Goal: Contribute content: Add original content to the website for others to see

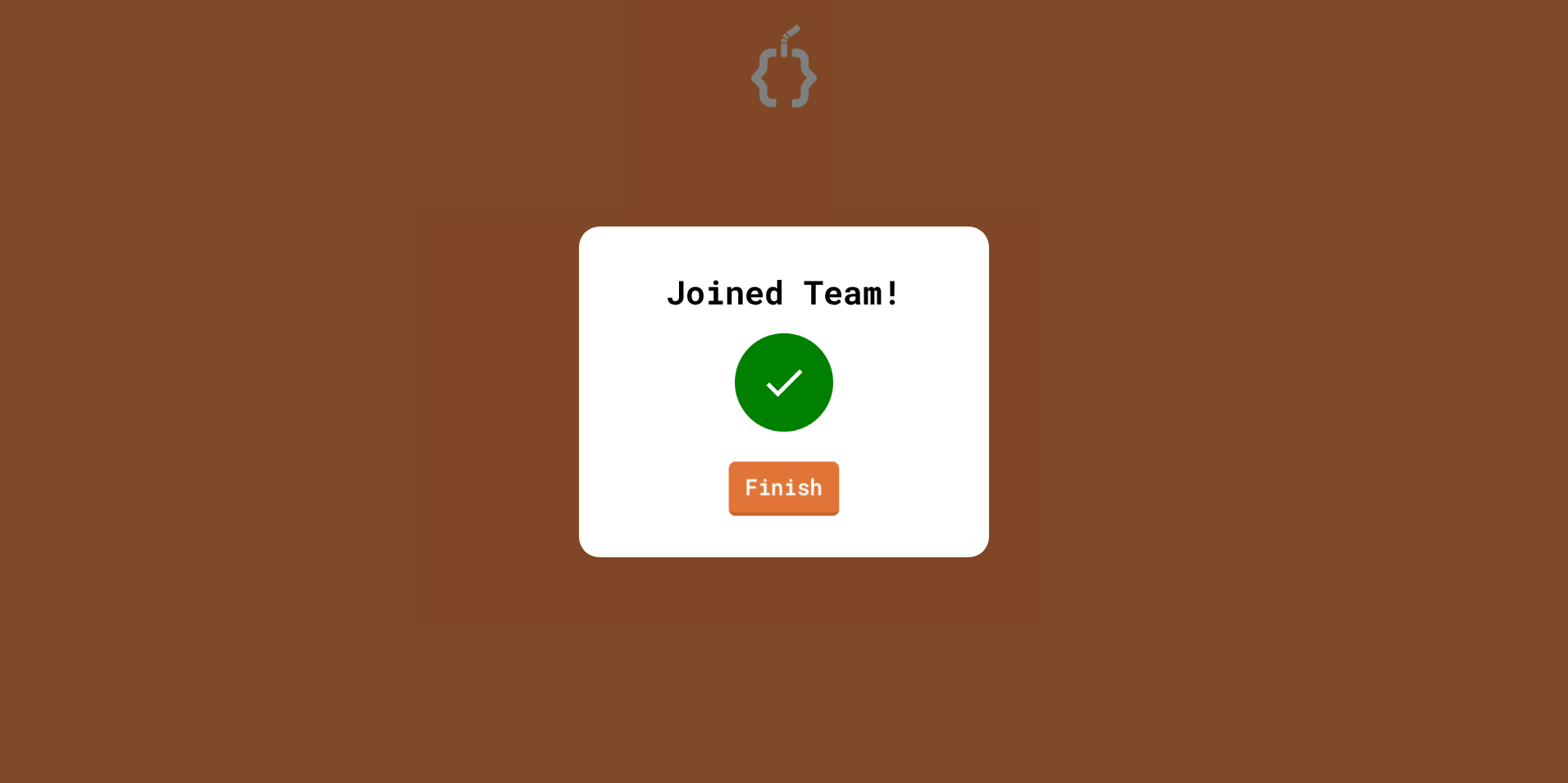
click at [798, 489] on link "Finish" at bounding box center [784, 489] width 111 height 55
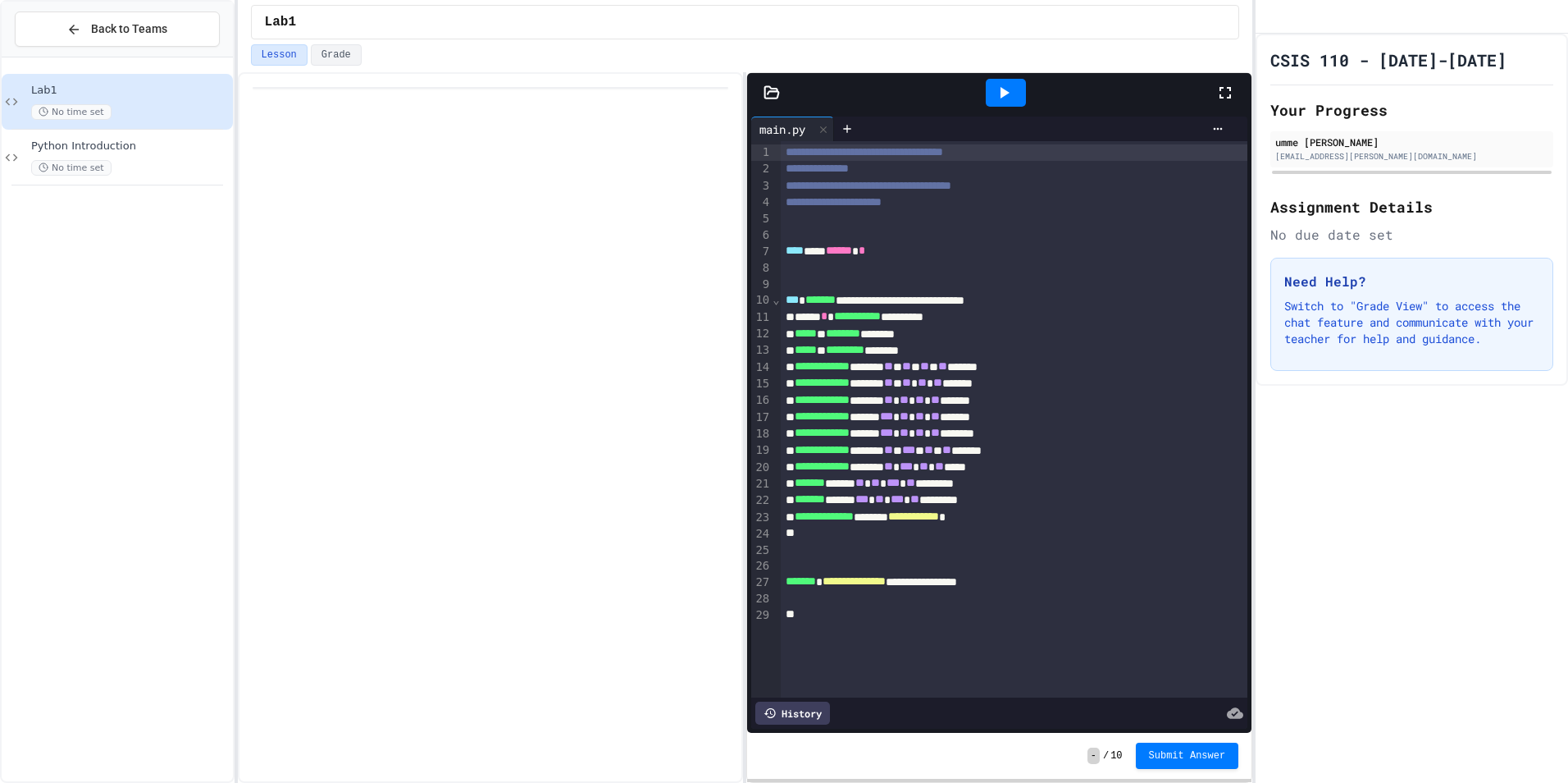
click at [769, 87] on icon at bounding box center [772, 92] width 14 height 12
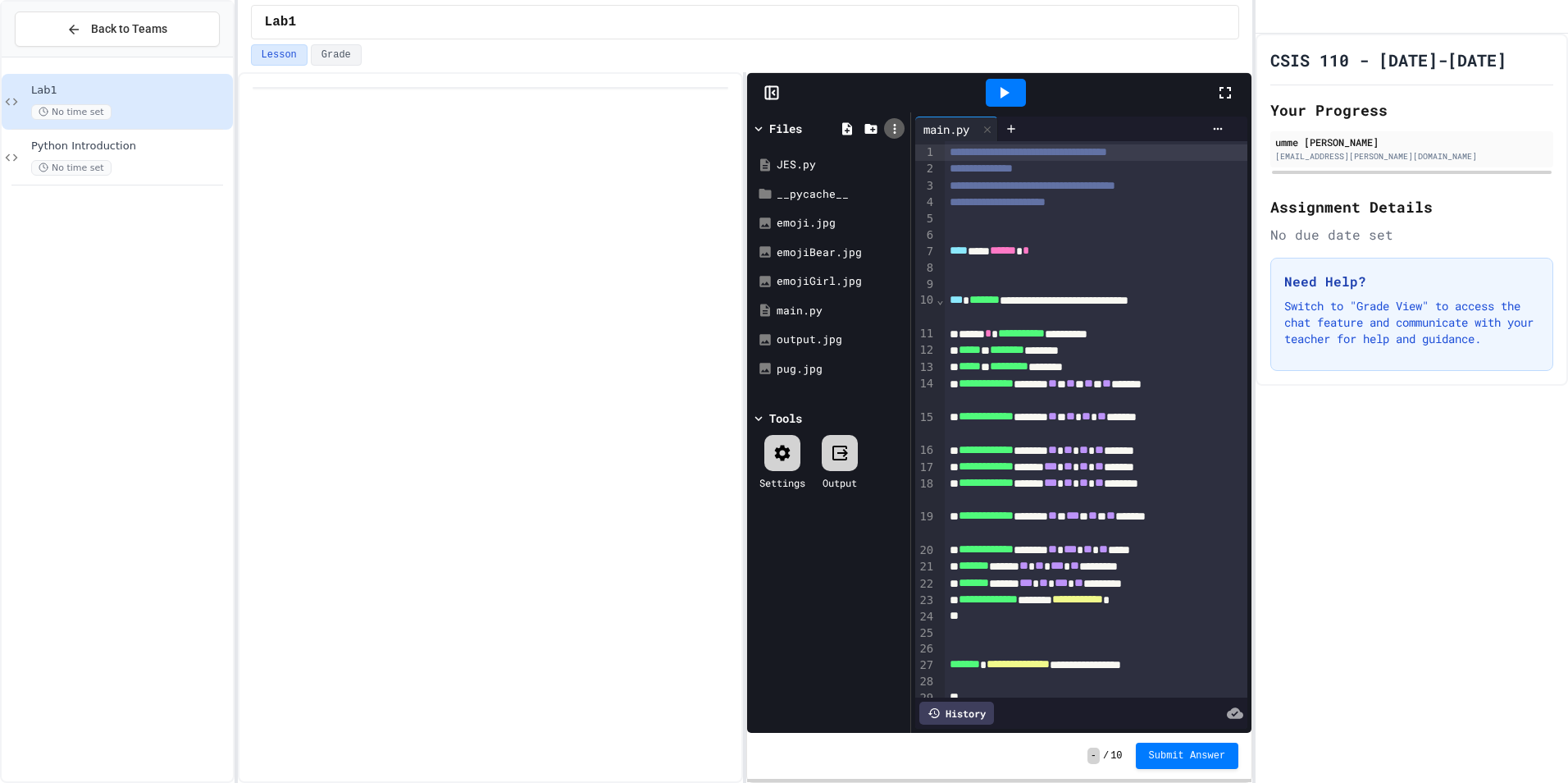
click at [892, 123] on icon at bounding box center [894, 129] width 15 height 15
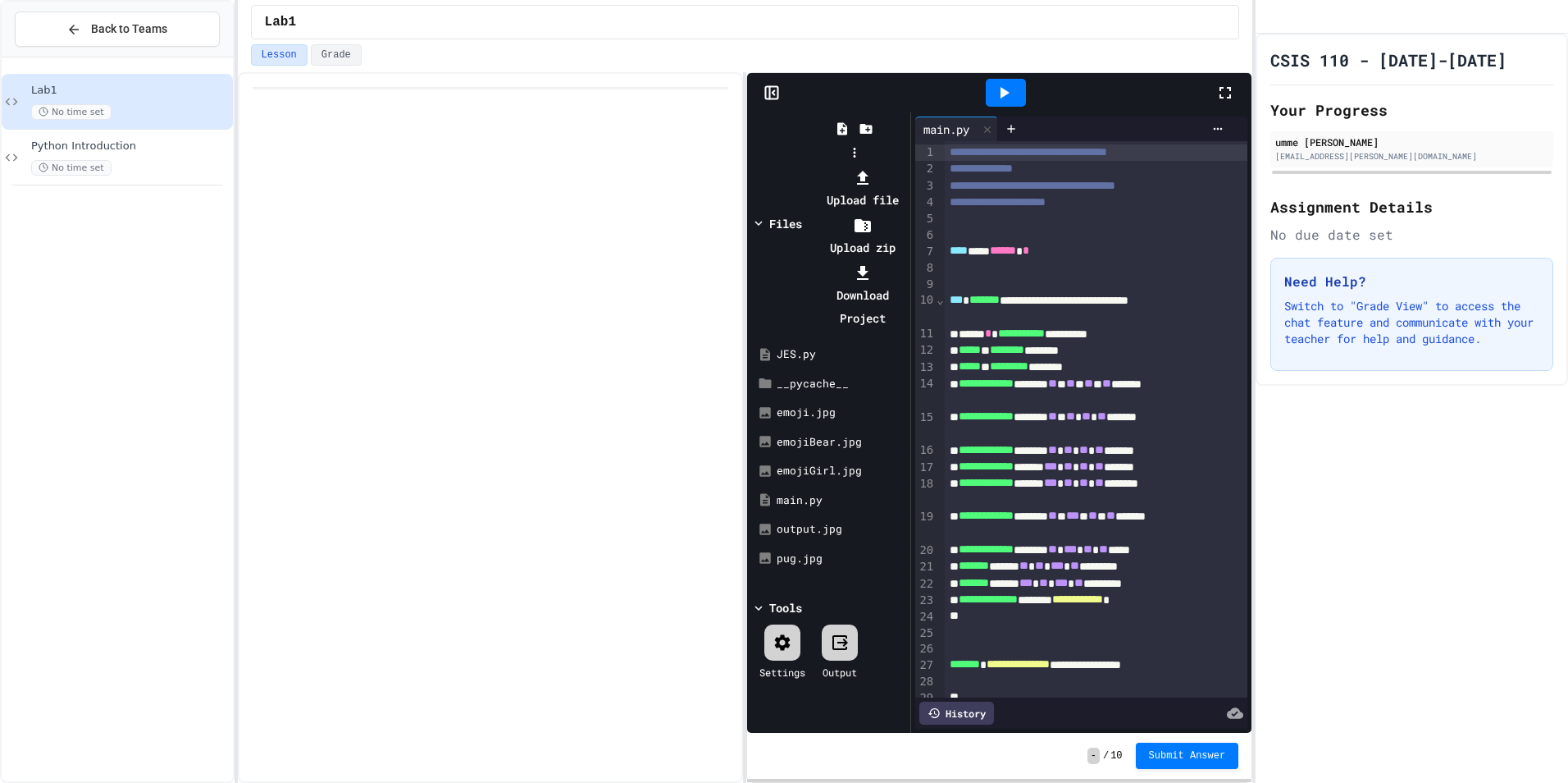
click at [906, 166] on li "Upload file" at bounding box center [862, 188] width 88 height 46
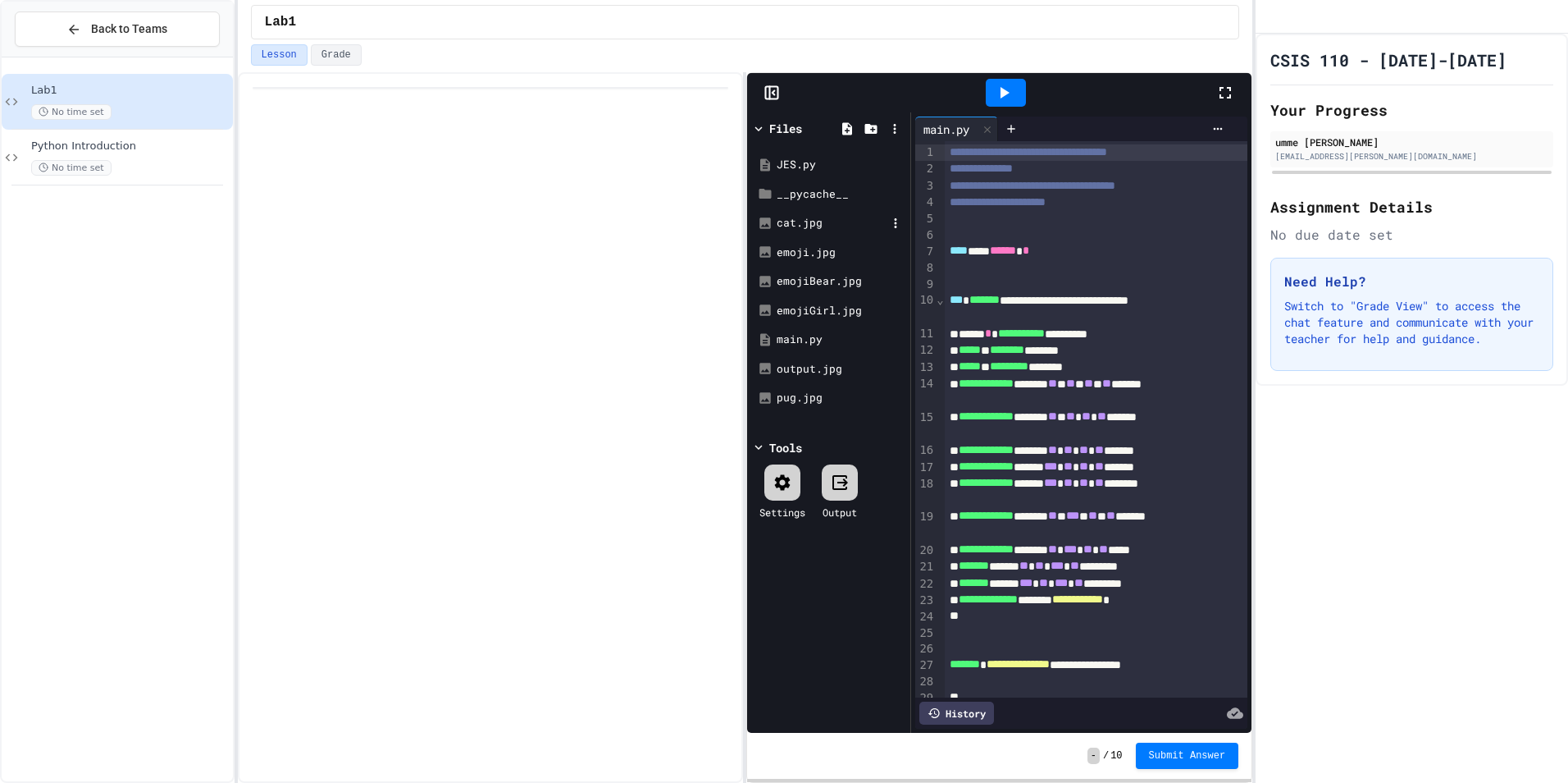
click at [810, 219] on div "cat.jpg" at bounding box center [831, 222] width 110 height 17
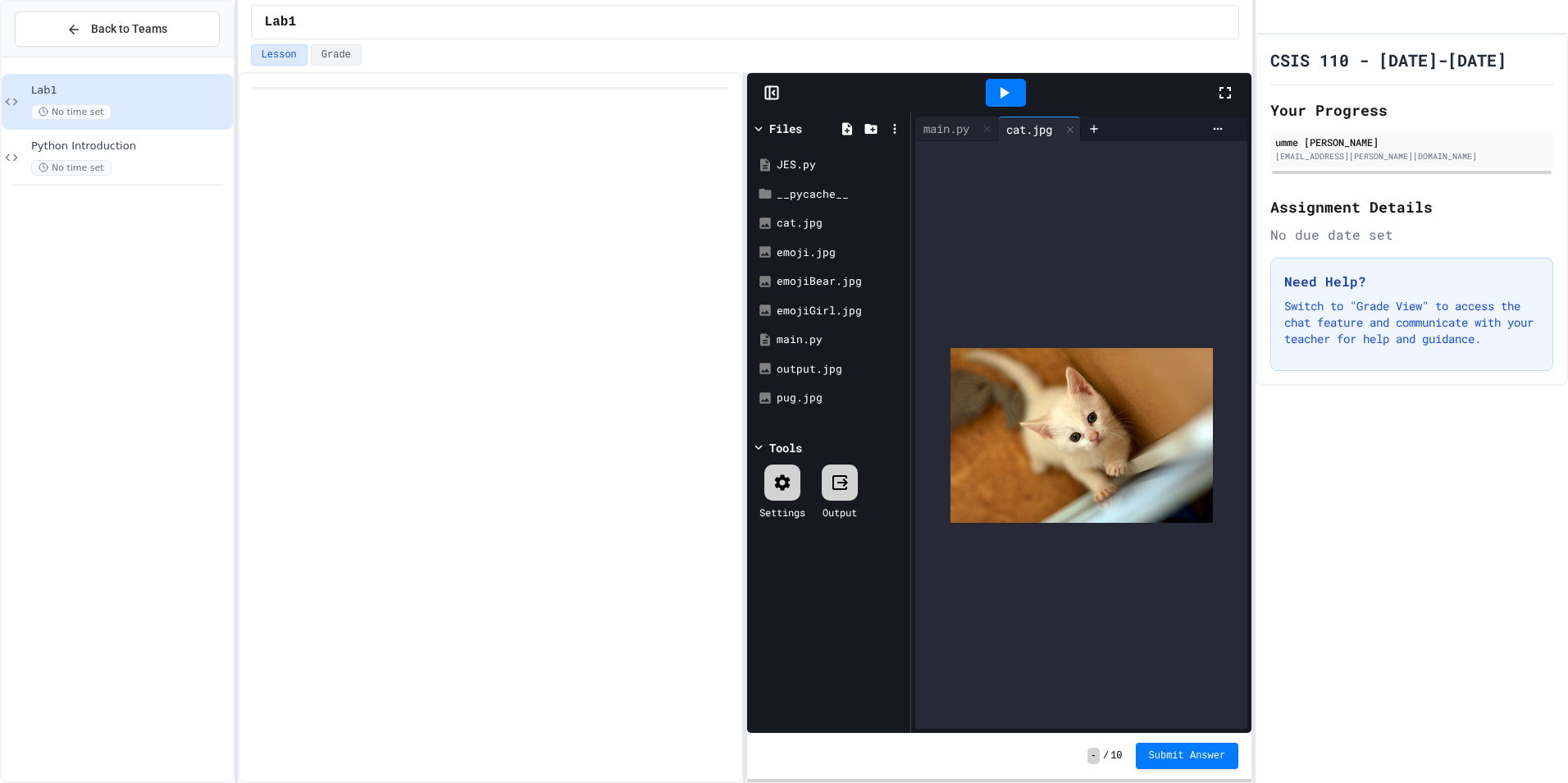
click at [1006, 85] on icon at bounding box center [1004, 93] width 19 height 20
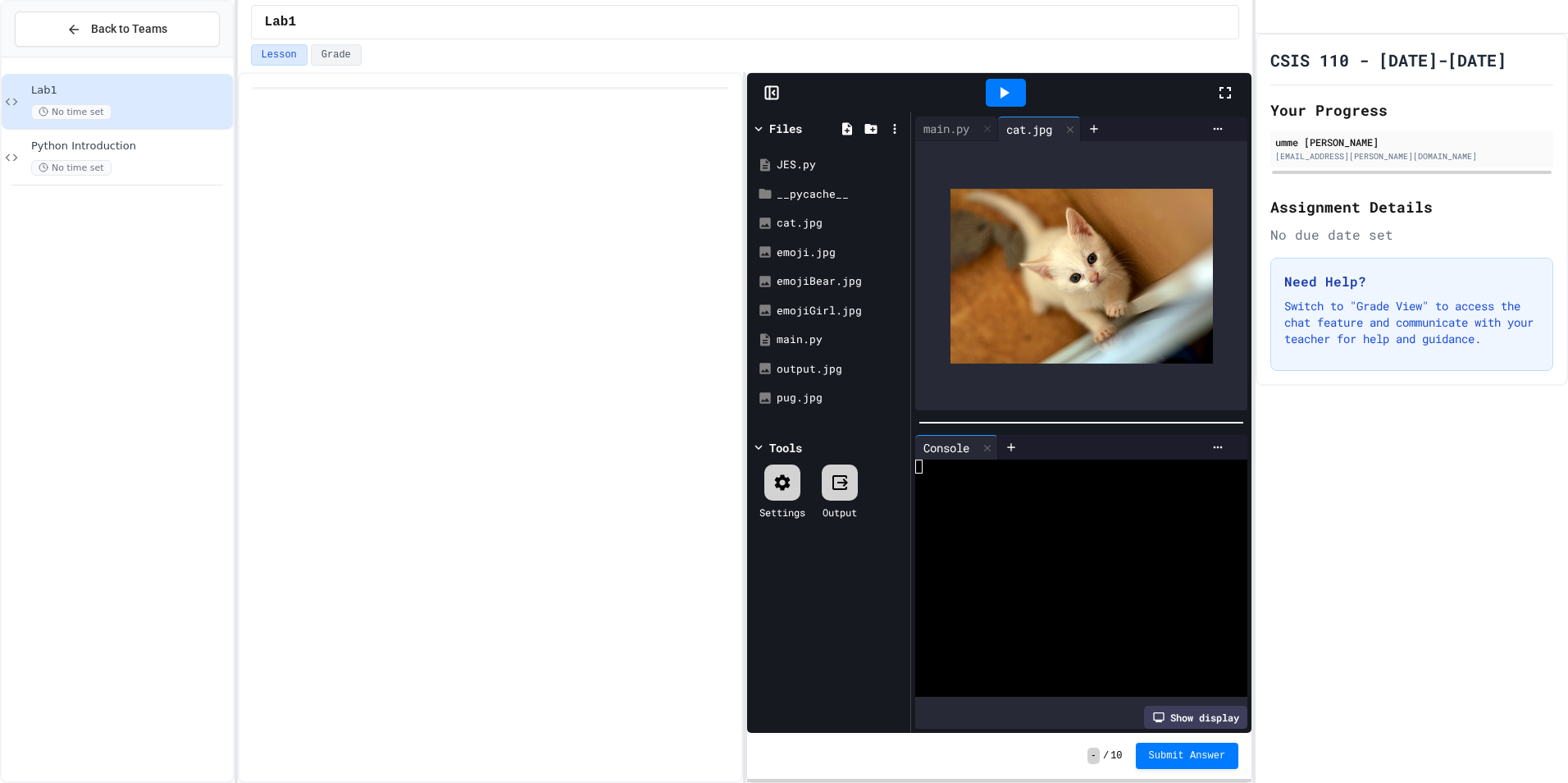
click at [941, 116] on div "main.py cat.jpg" at bounding box center [1081, 263] width 340 height 302
click at [959, 127] on div "main.py" at bounding box center [946, 129] width 62 height 18
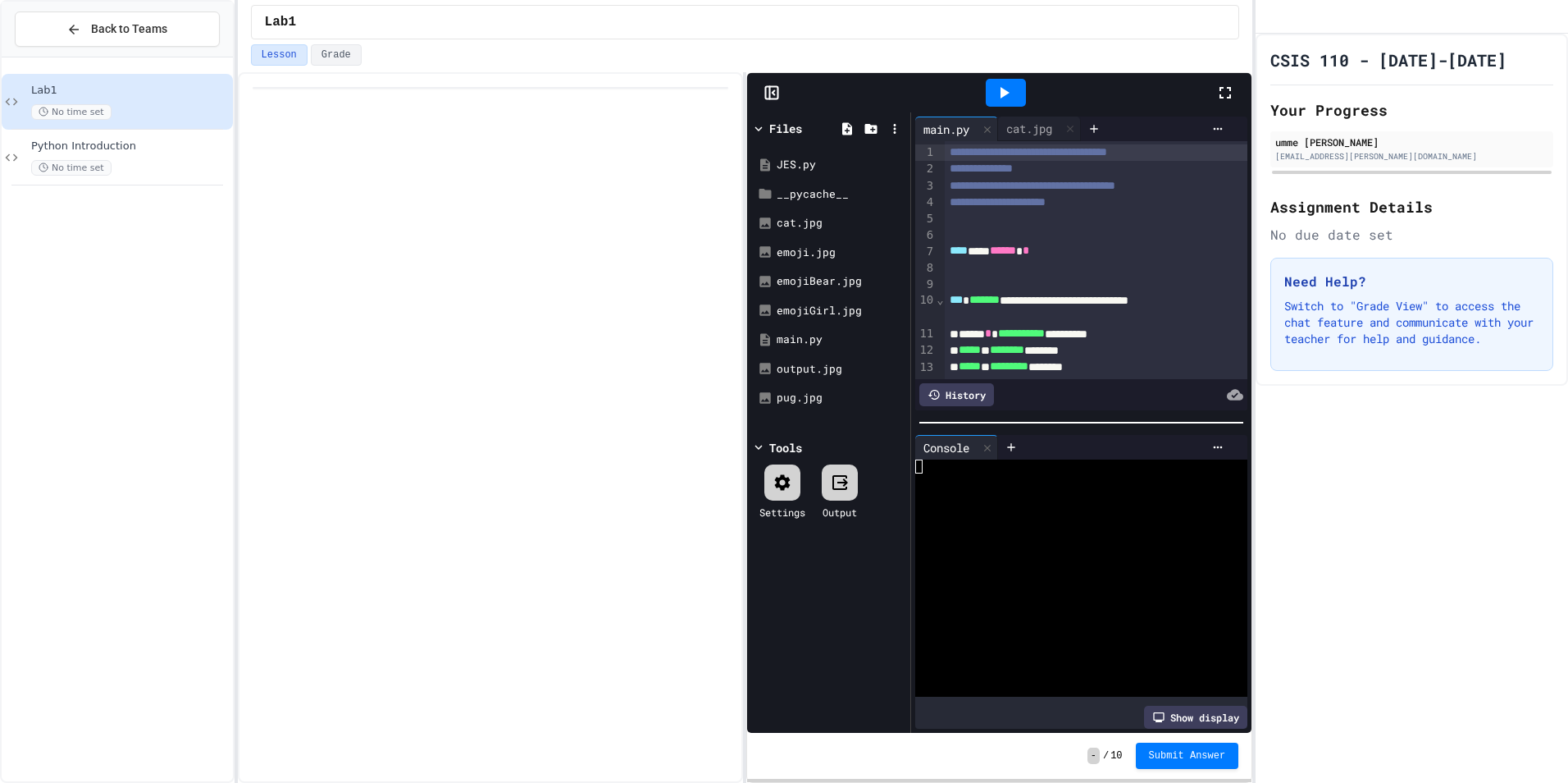
click at [998, 83] on icon at bounding box center [1004, 93] width 19 height 20
click at [1023, 124] on div "cat.jpg" at bounding box center [1029, 129] width 62 height 18
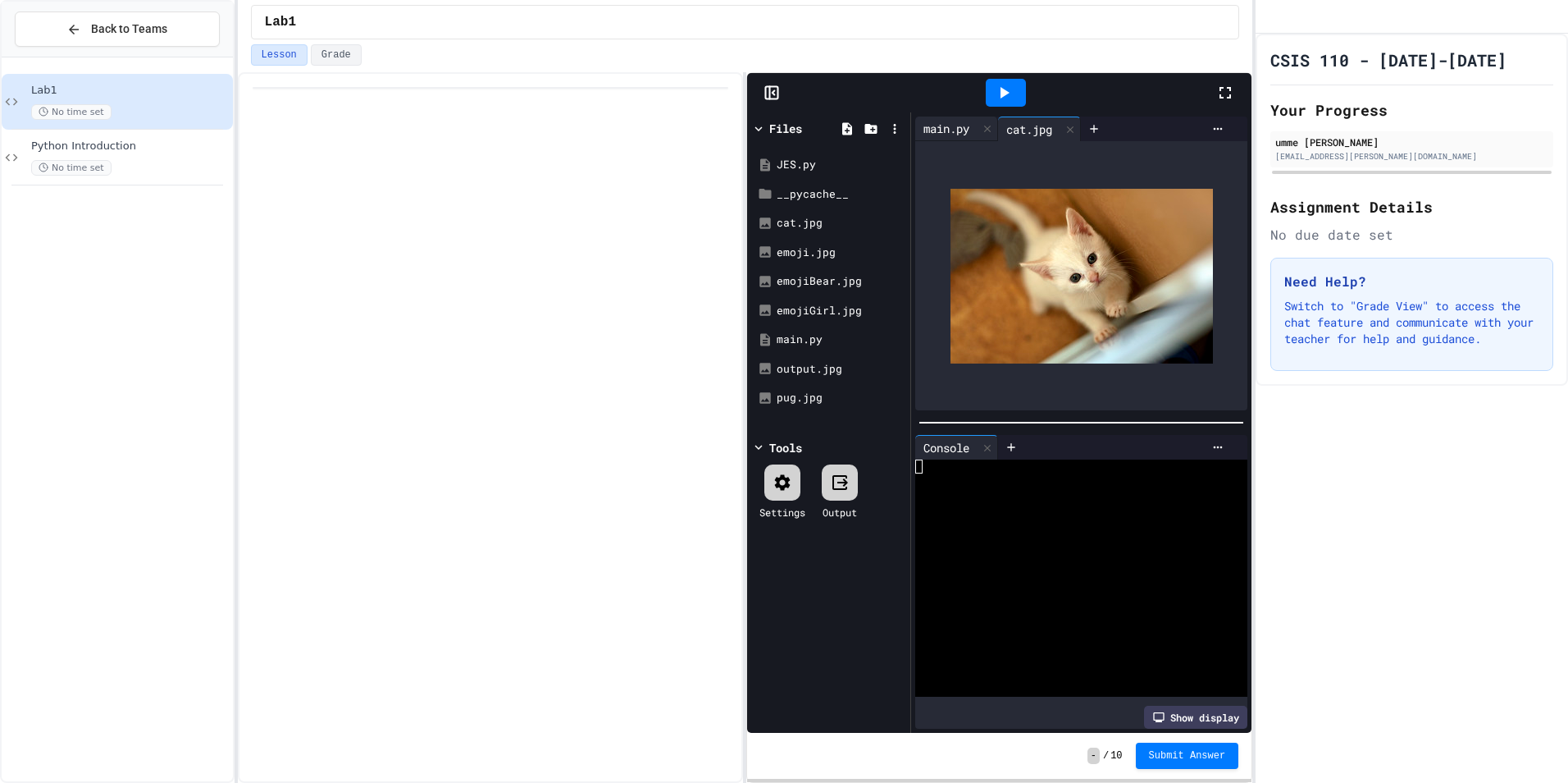
click at [936, 131] on div "main.py" at bounding box center [946, 129] width 62 height 18
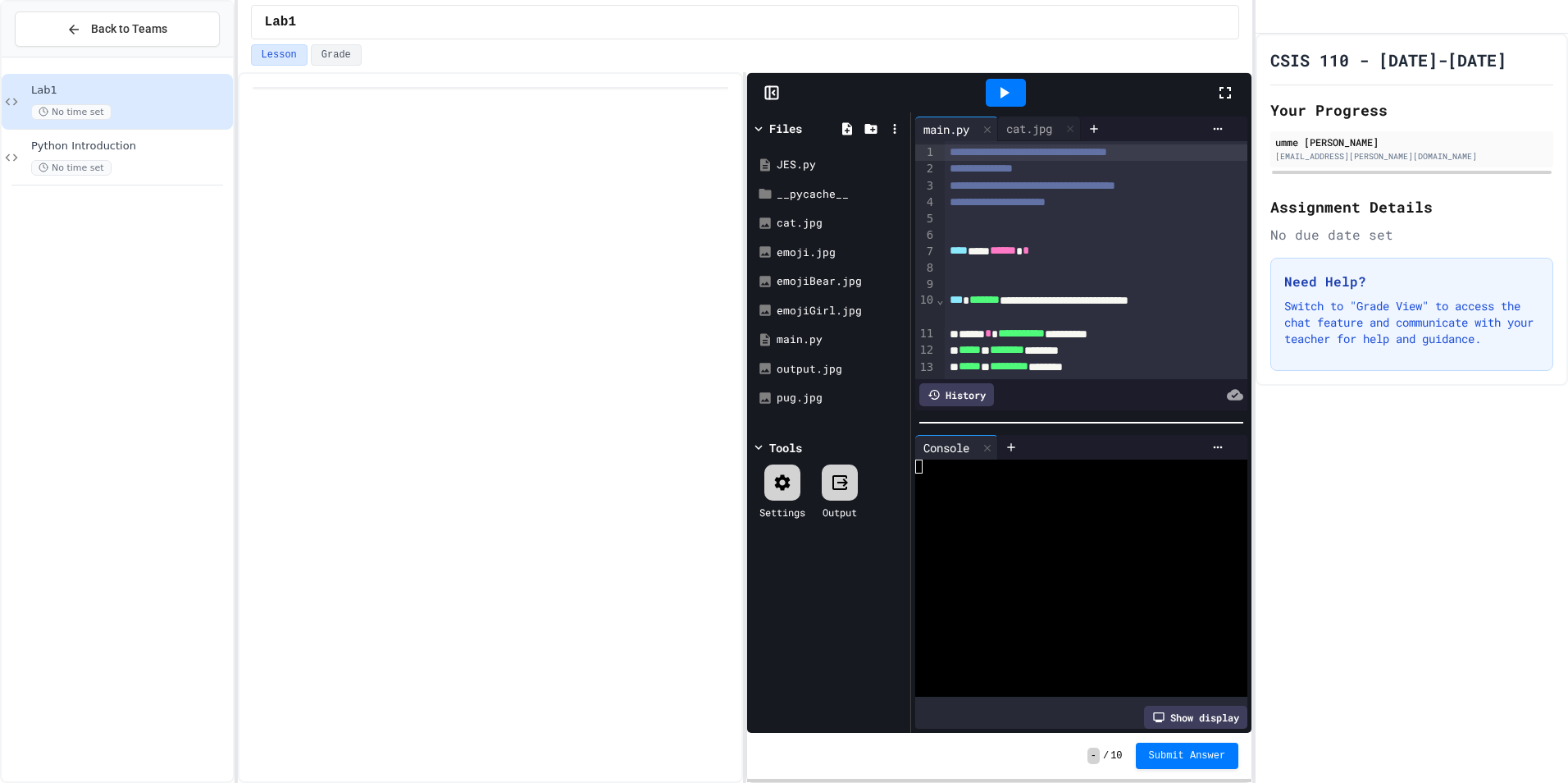
click at [1011, 82] on div at bounding box center [1005, 93] width 40 height 28
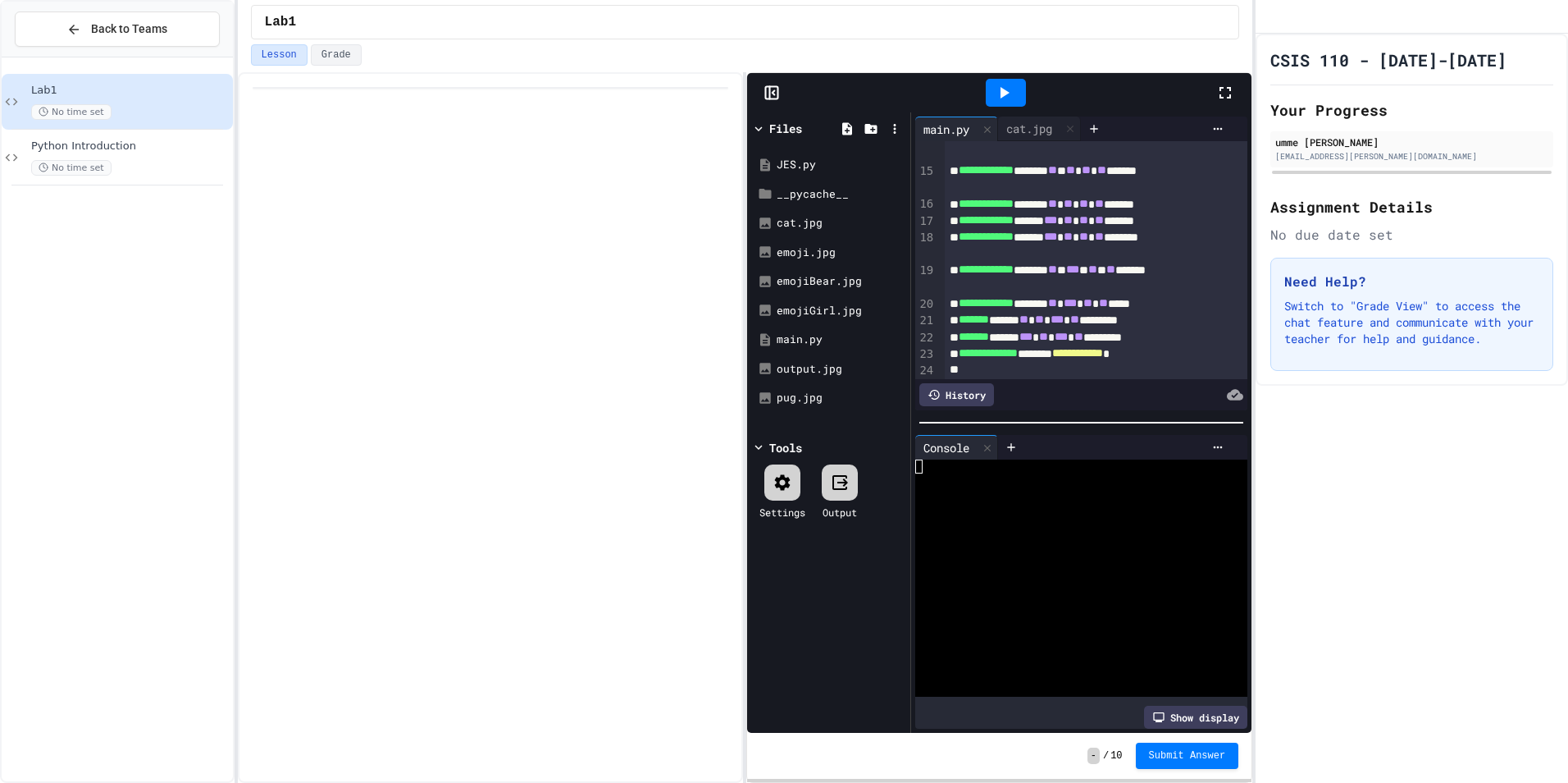
scroll to position [366, 0]
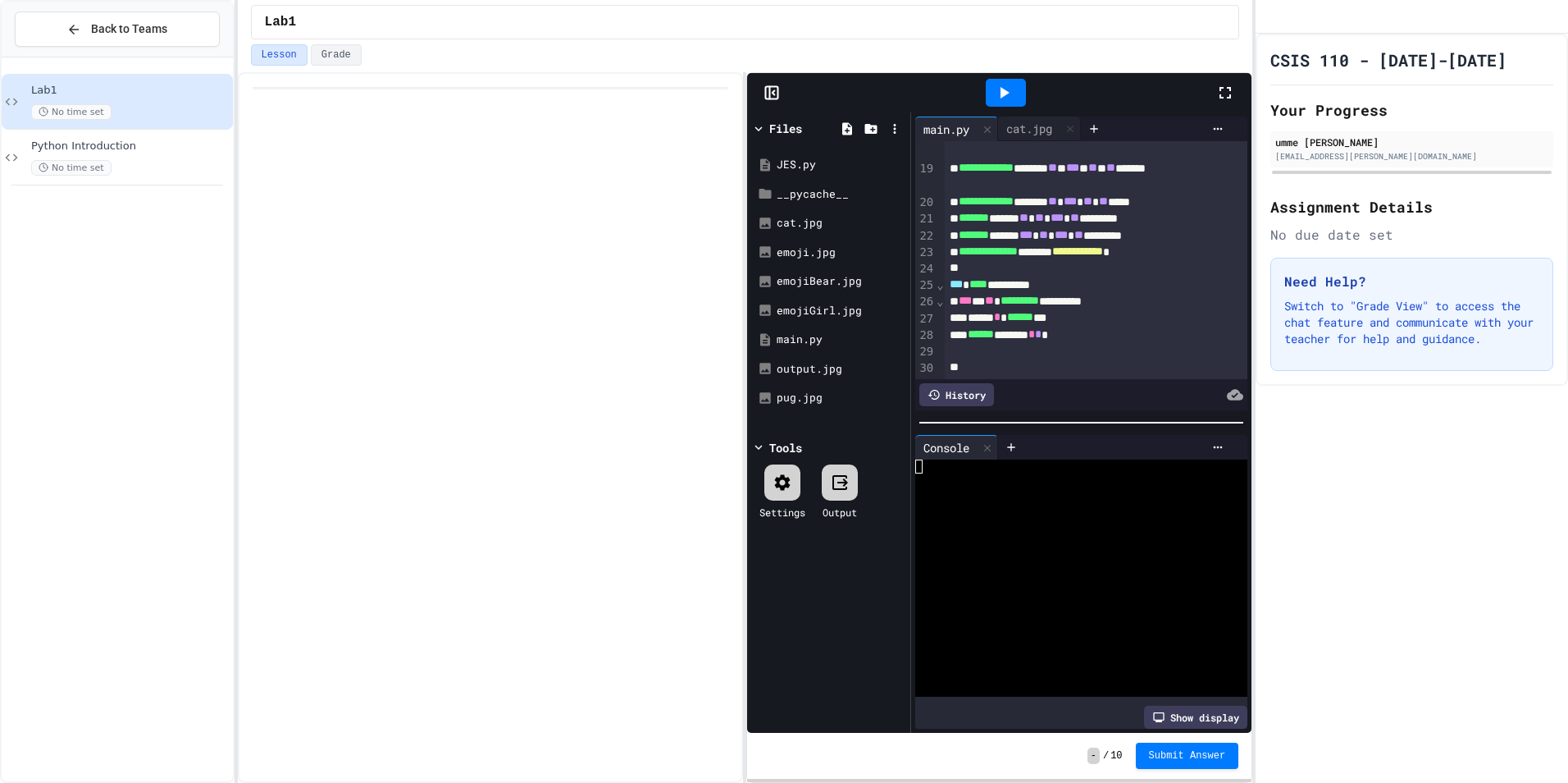
click at [1009, 97] on icon at bounding box center [1004, 93] width 19 height 20
click at [1006, 87] on icon at bounding box center [1004, 93] width 19 height 20
click at [1027, 116] on div "cat.jpg" at bounding box center [1039, 128] width 83 height 24
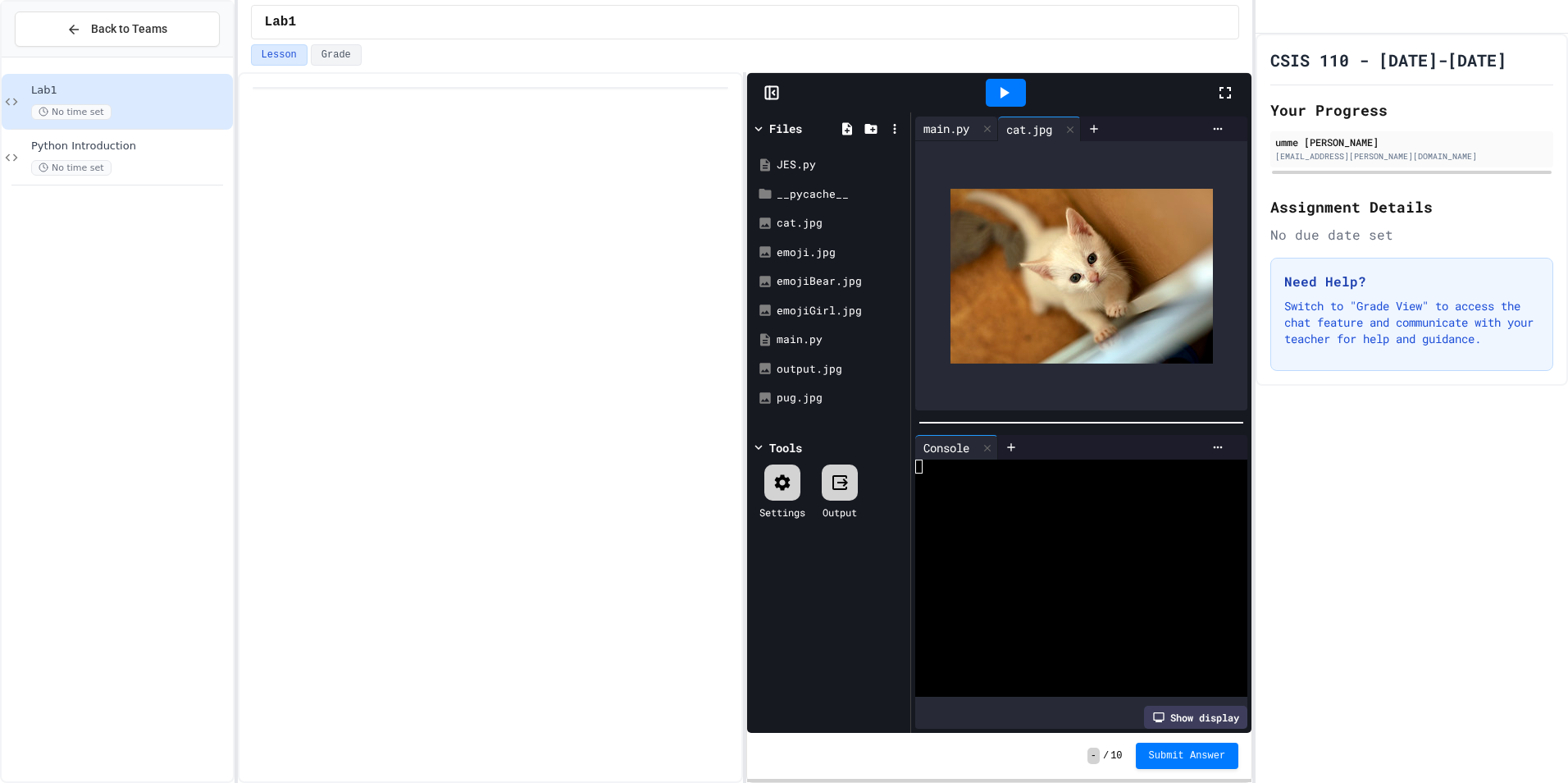
click at [950, 121] on div "main.py" at bounding box center [946, 129] width 62 height 18
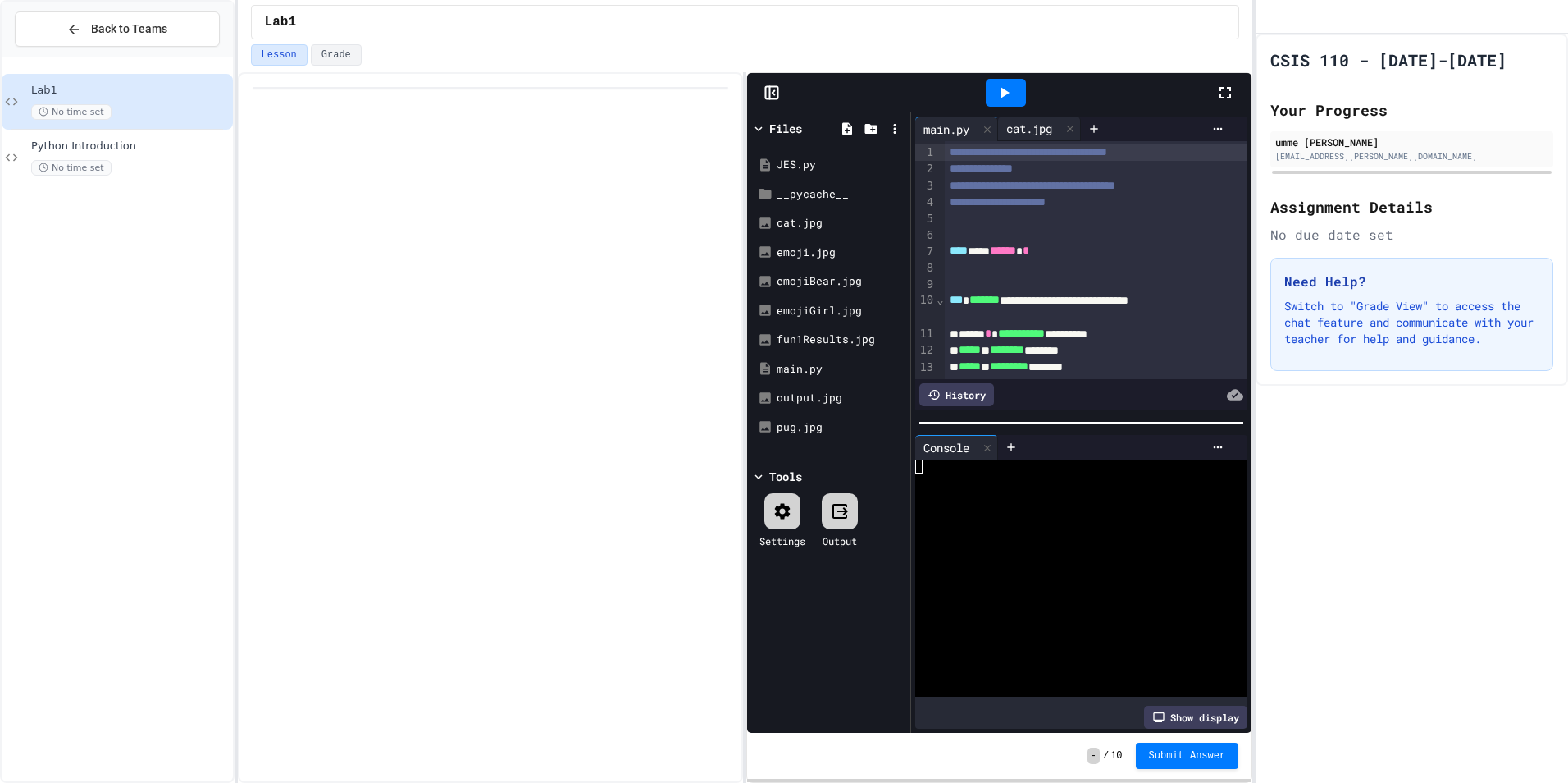
click at [1026, 124] on div "cat.jpg" at bounding box center [1029, 129] width 62 height 18
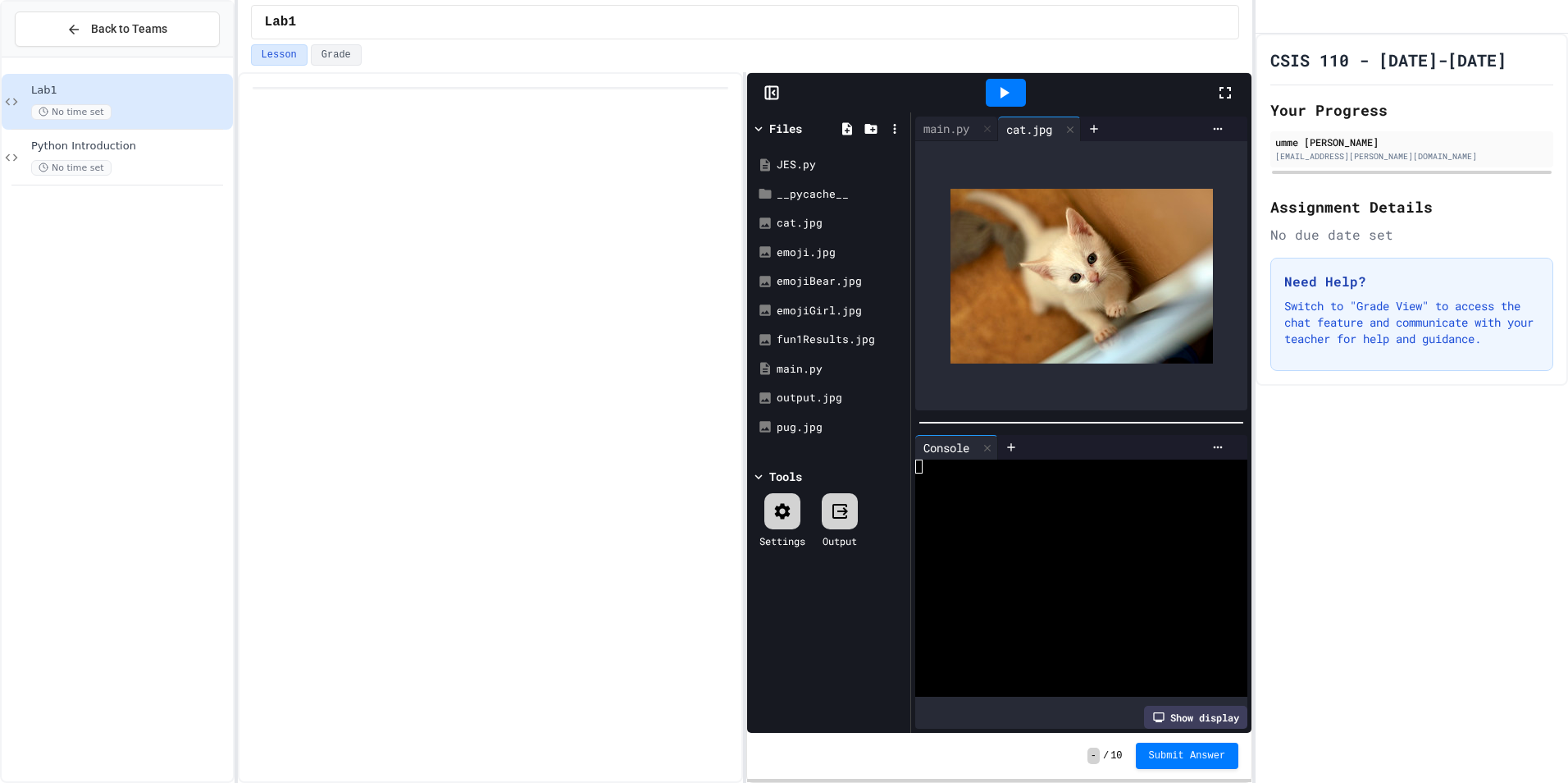
click at [838, 507] on icon at bounding box center [839, 511] width 19 height 20
click at [846, 508] on icon at bounding box center [842, 511] width 11 height 8
click at [836, 512] on icon at bounding box center [839, 511] width 19 height 20
click at [816, 220] on div "cat.jpg" at bounding box center [831, 222] width 110 height 17
click at [999, 83] on icon at bounding box center [1004, 93] width 19 height 20
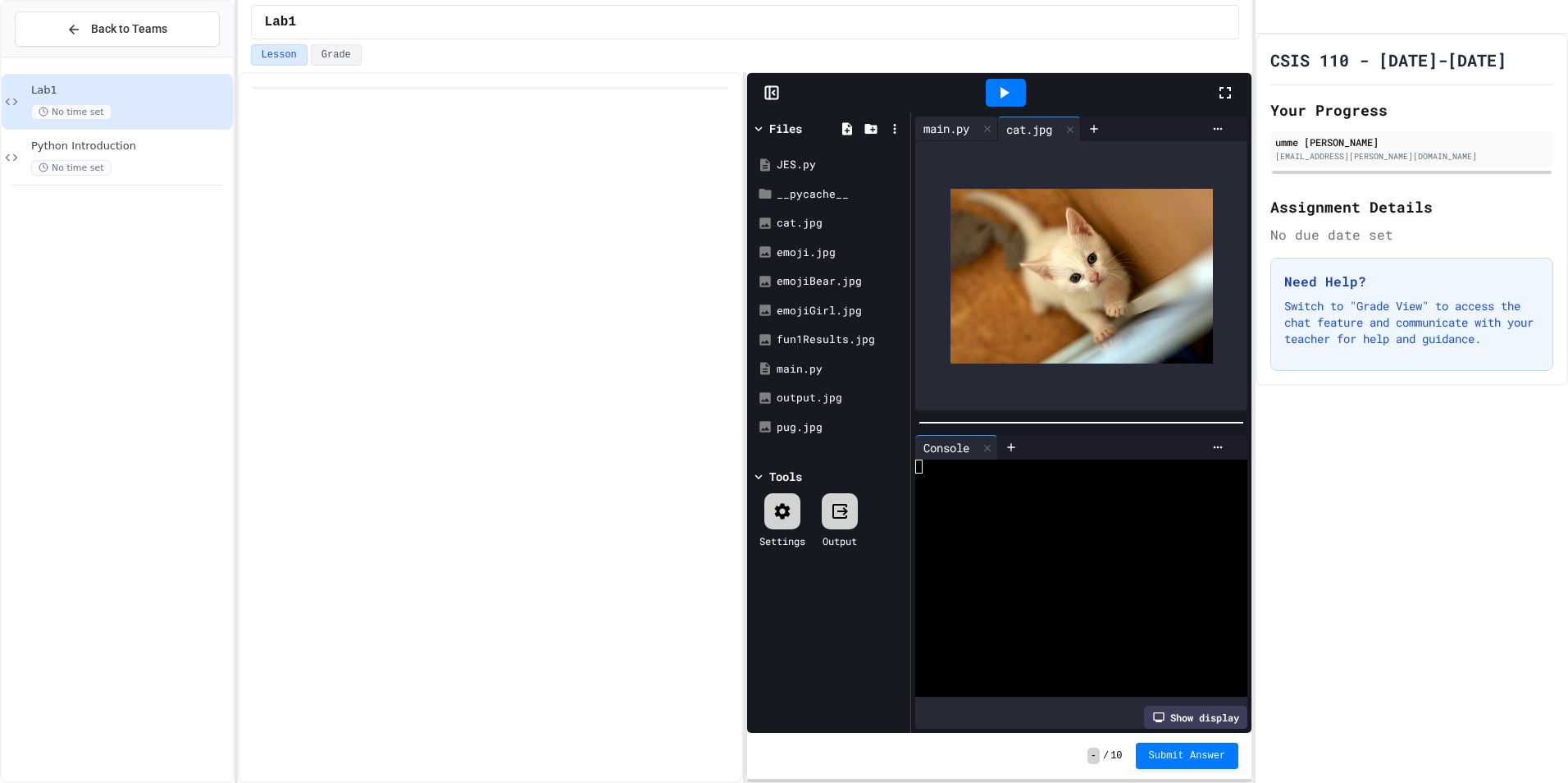
click at [954, 125] on div "main.py" at bounding box center [946, 129] width 62 height 18
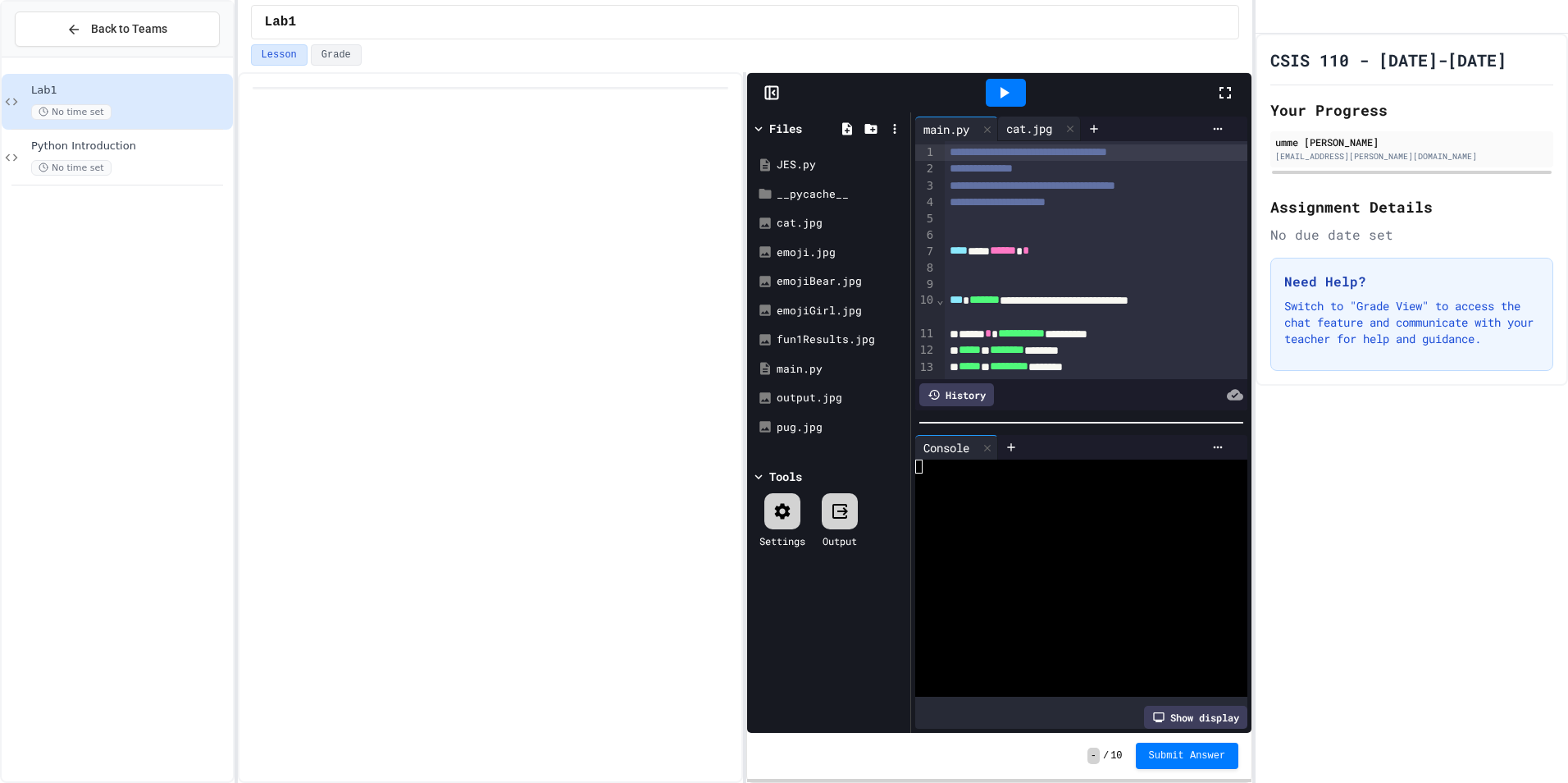
click at [1021, 125] on div "cat.jpg" at bounding box center [1029, 129] width 62 height 18
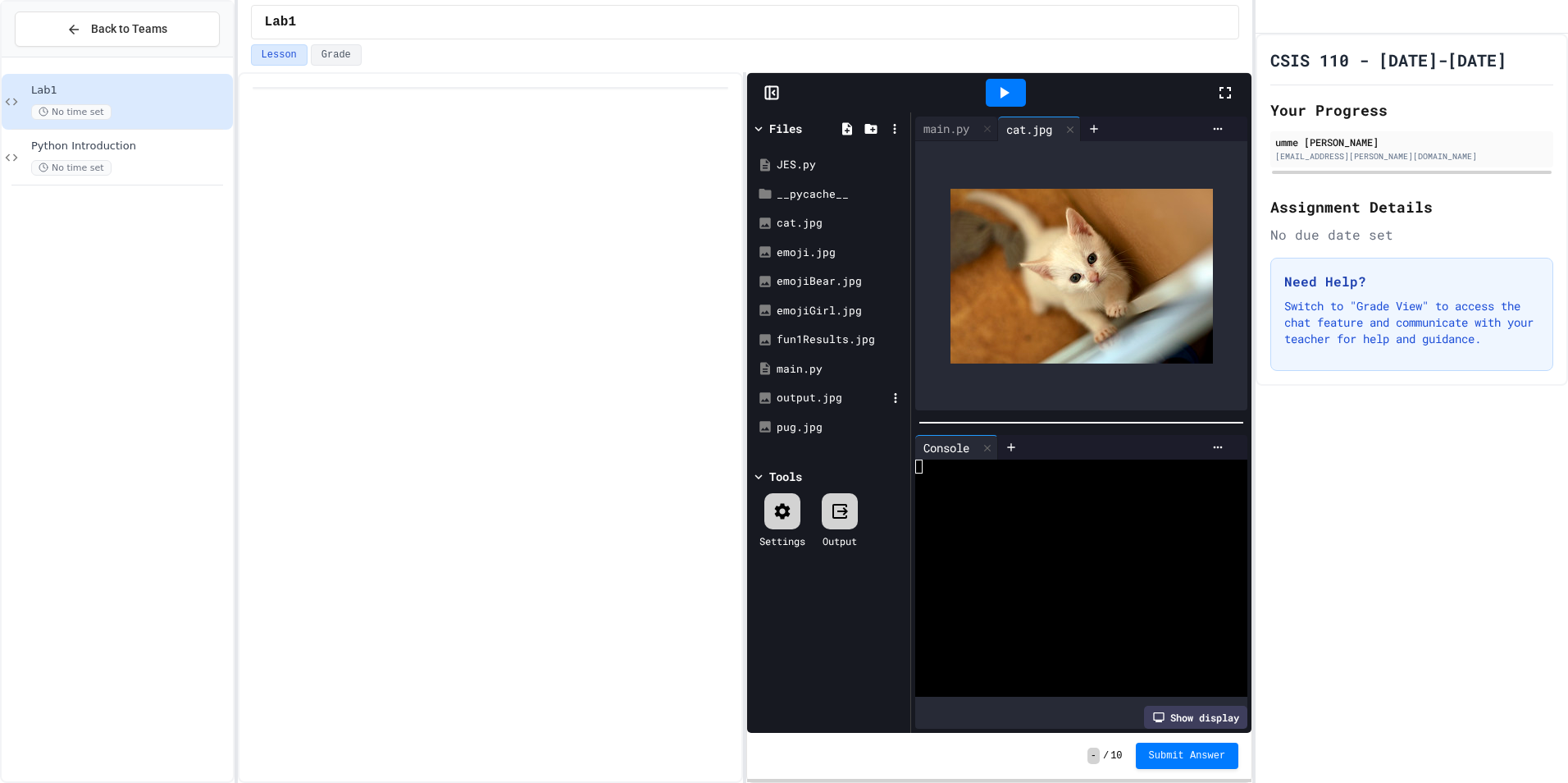
click at [784, 391] on div "output.jpg" at bounding box center [831, 398] width 110 height 17
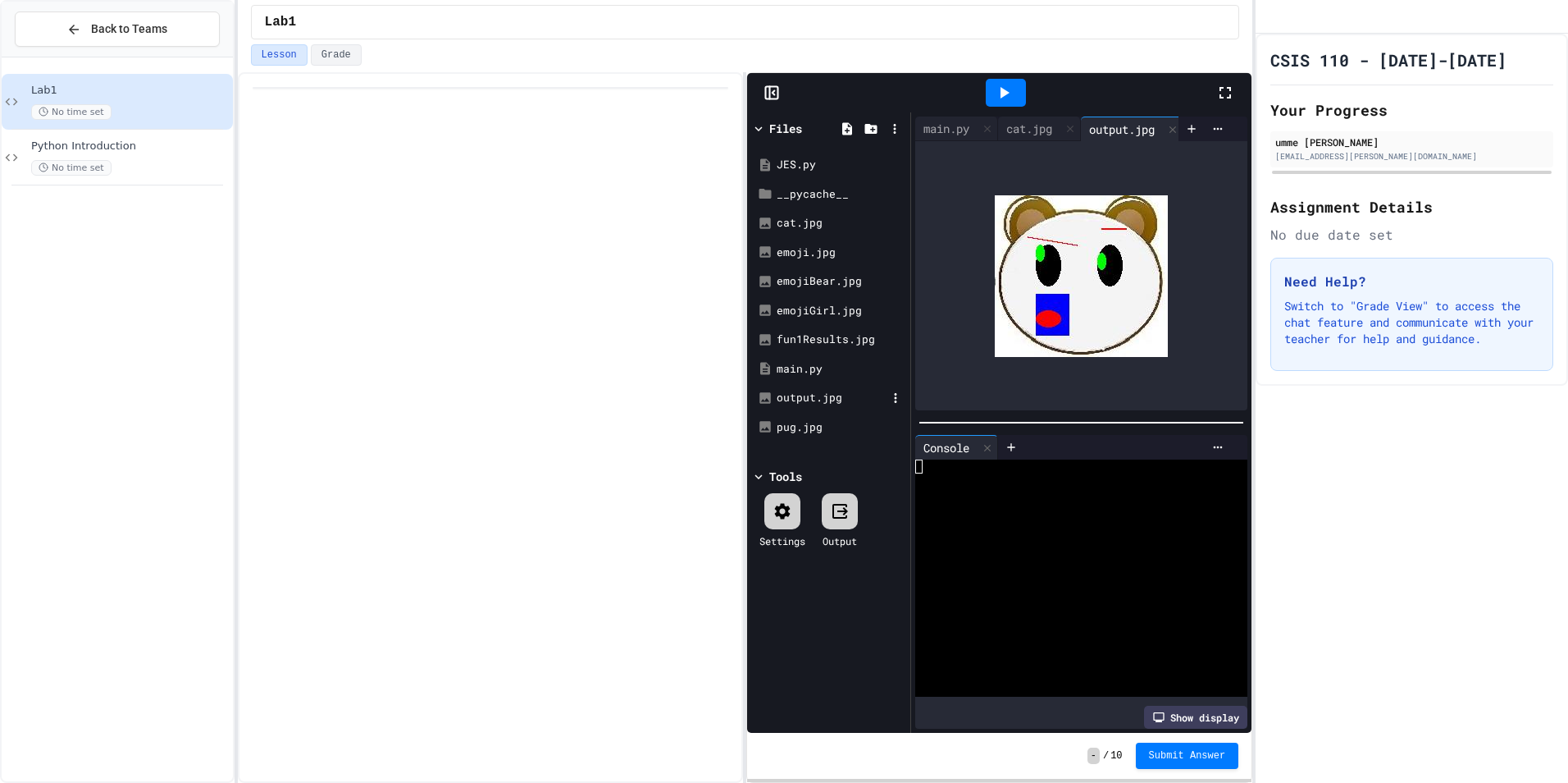
click at [787, 393] on div "output.jpg" at bounding box center [831, 398] width 110 height 17
click at [1016, 111] on div at bounding box center [1006, 92] width 57 height 44
click at [1016, 122] on div "cat.jpg" at bounding box center [1029, 129] width 62 height 18
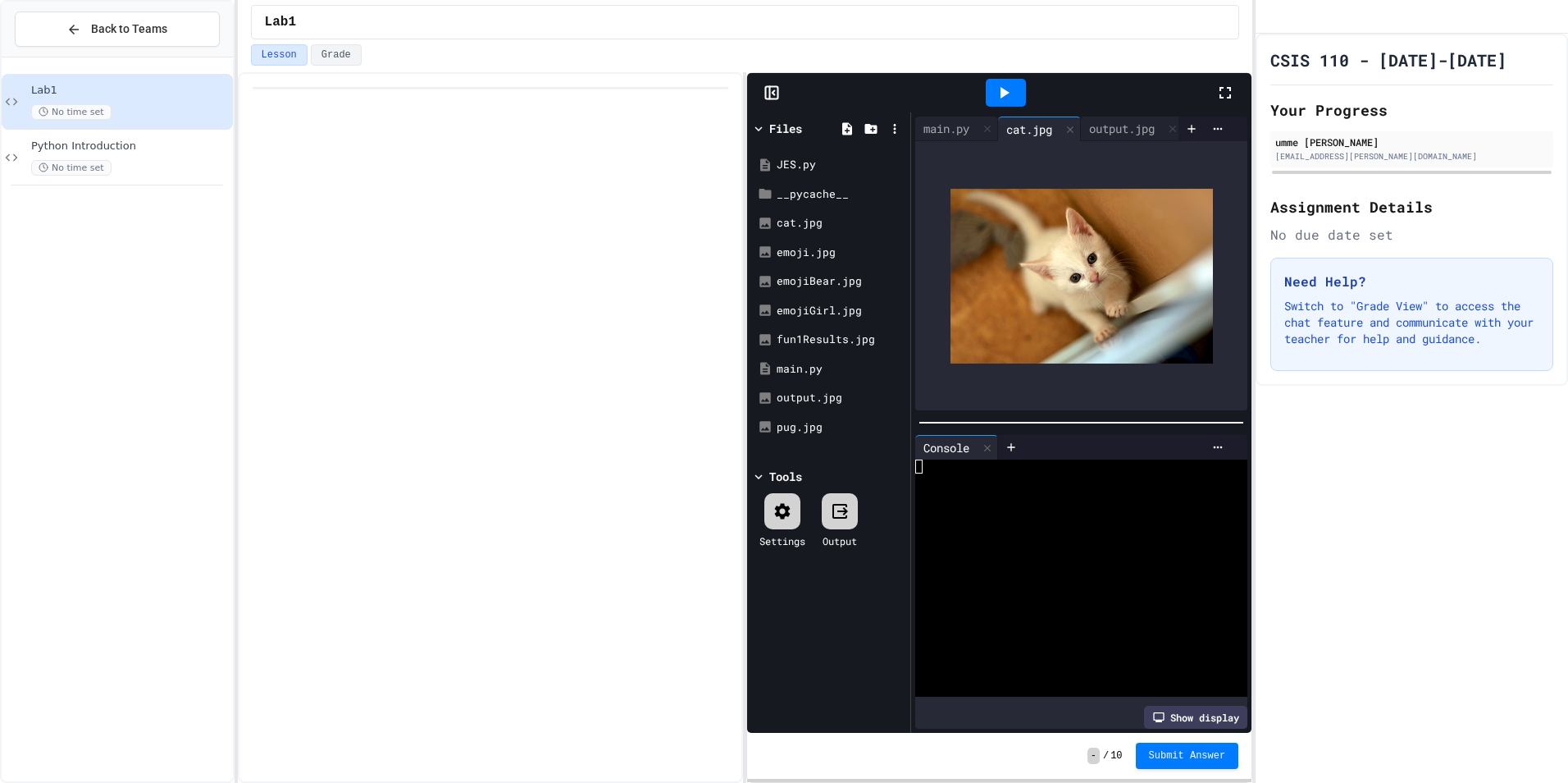
click at [949, 115] on div "main.py cat.jpg output.jpg" at bounding box center [1081, 263] width 340 height 302
click at [946, 127] on div "main.py" at bounding box center [946, 129] width 62 height 18
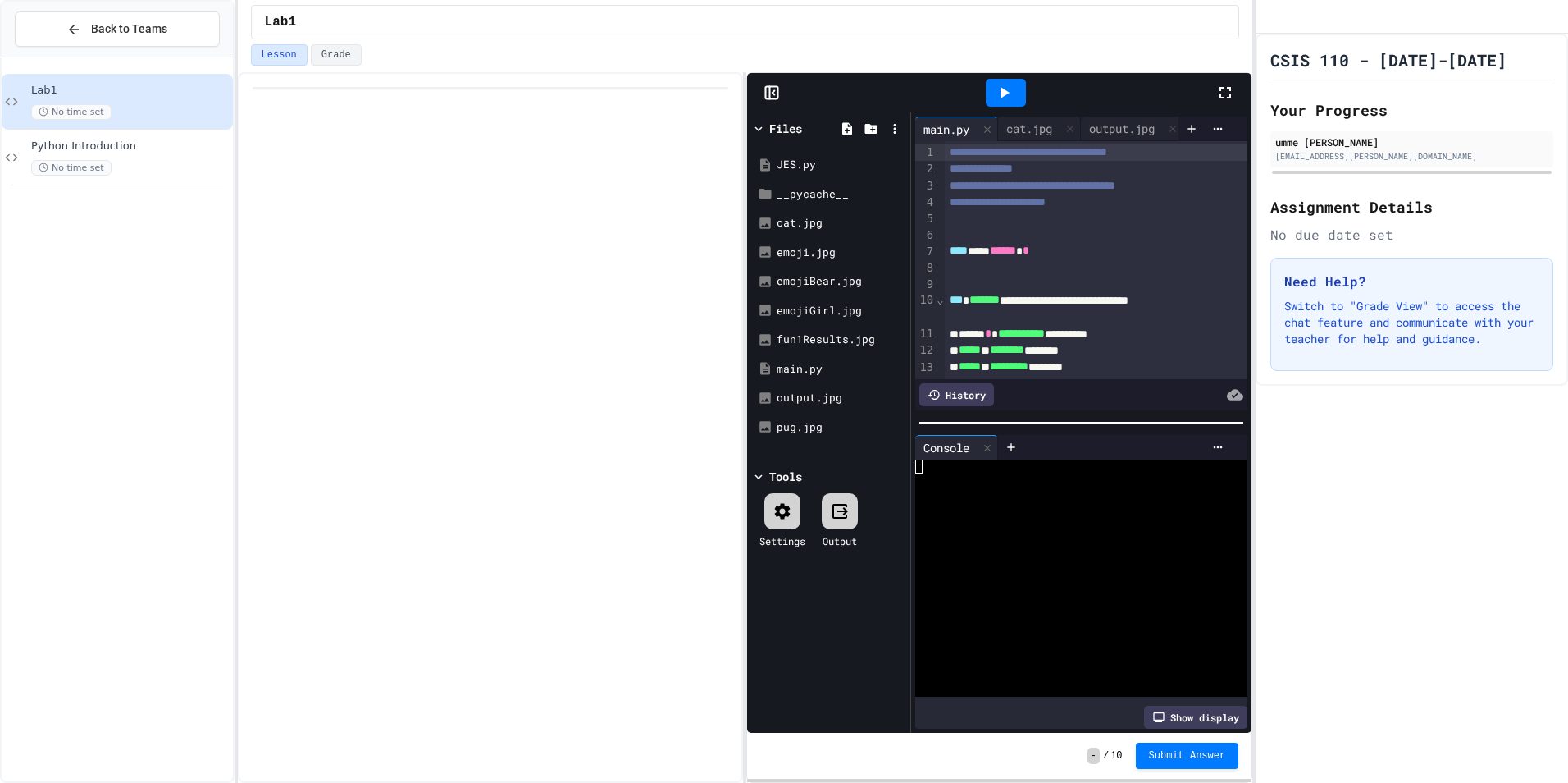
click at [1006, 91] on icon at bounding box center [1004, 93] width 19 height 20
click at [1032, 115] on div "**********" at bounding box center [1081, 263] width 340 height 302
click at [1047, 126] on div "cat.jpg" at bounding box center [1029, 129] width 62 height 18
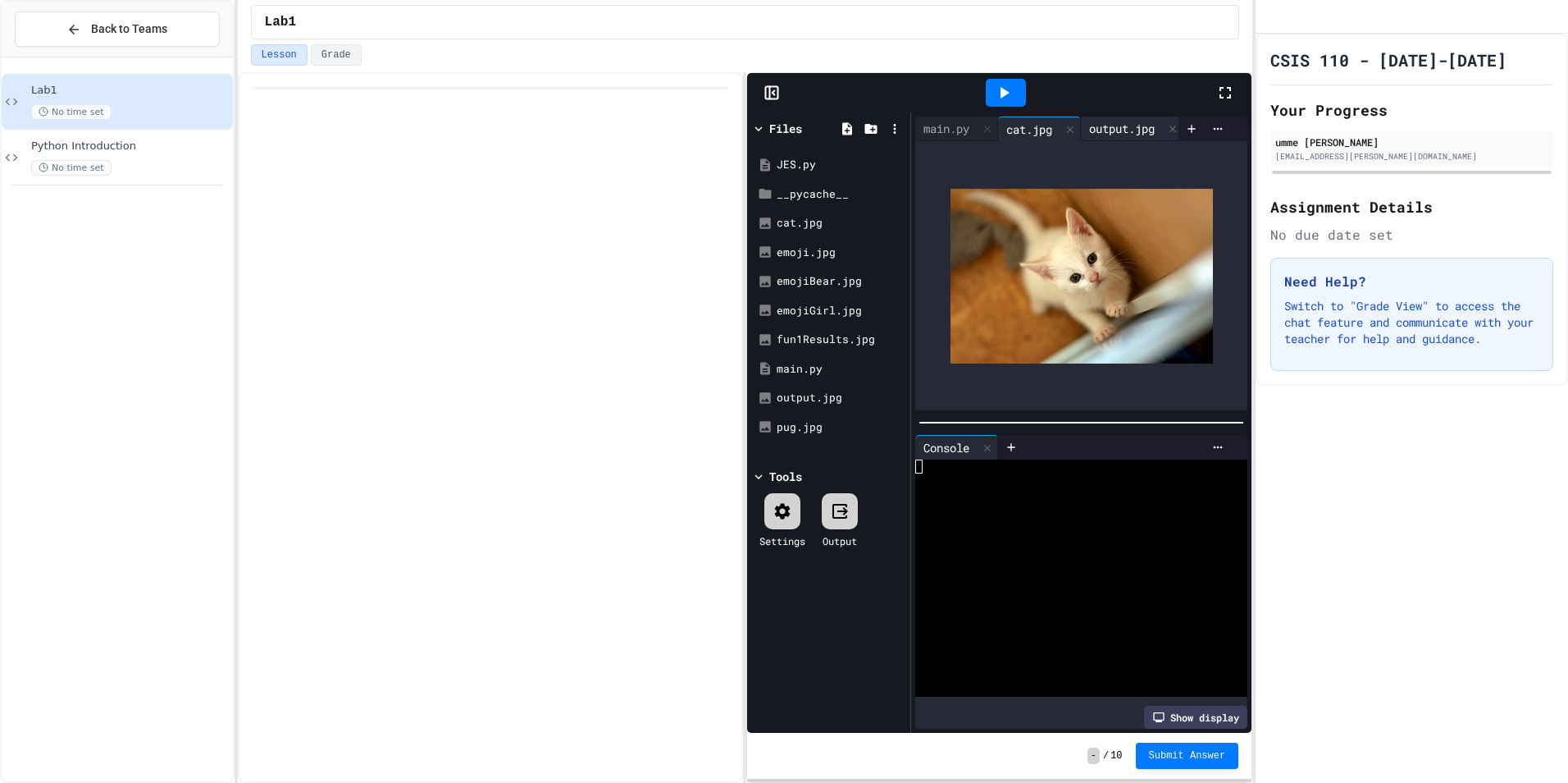
click at [1120, 120] on div "output.jpg" at bounding box center [1122, 129] width 82 height 18
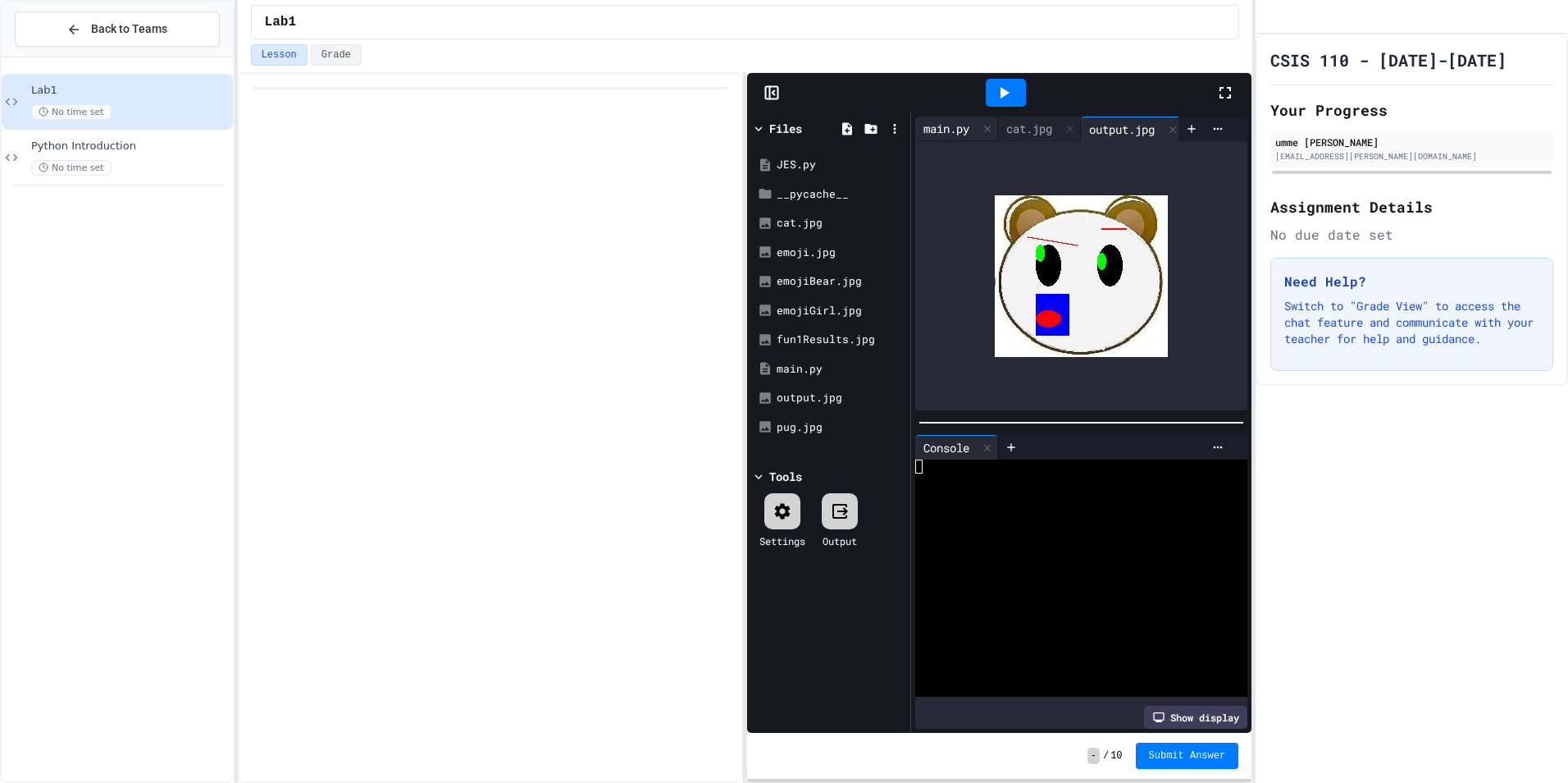
click at [953, 122] on div "main.py" at bounding box center [946, 129] width 62 height 18
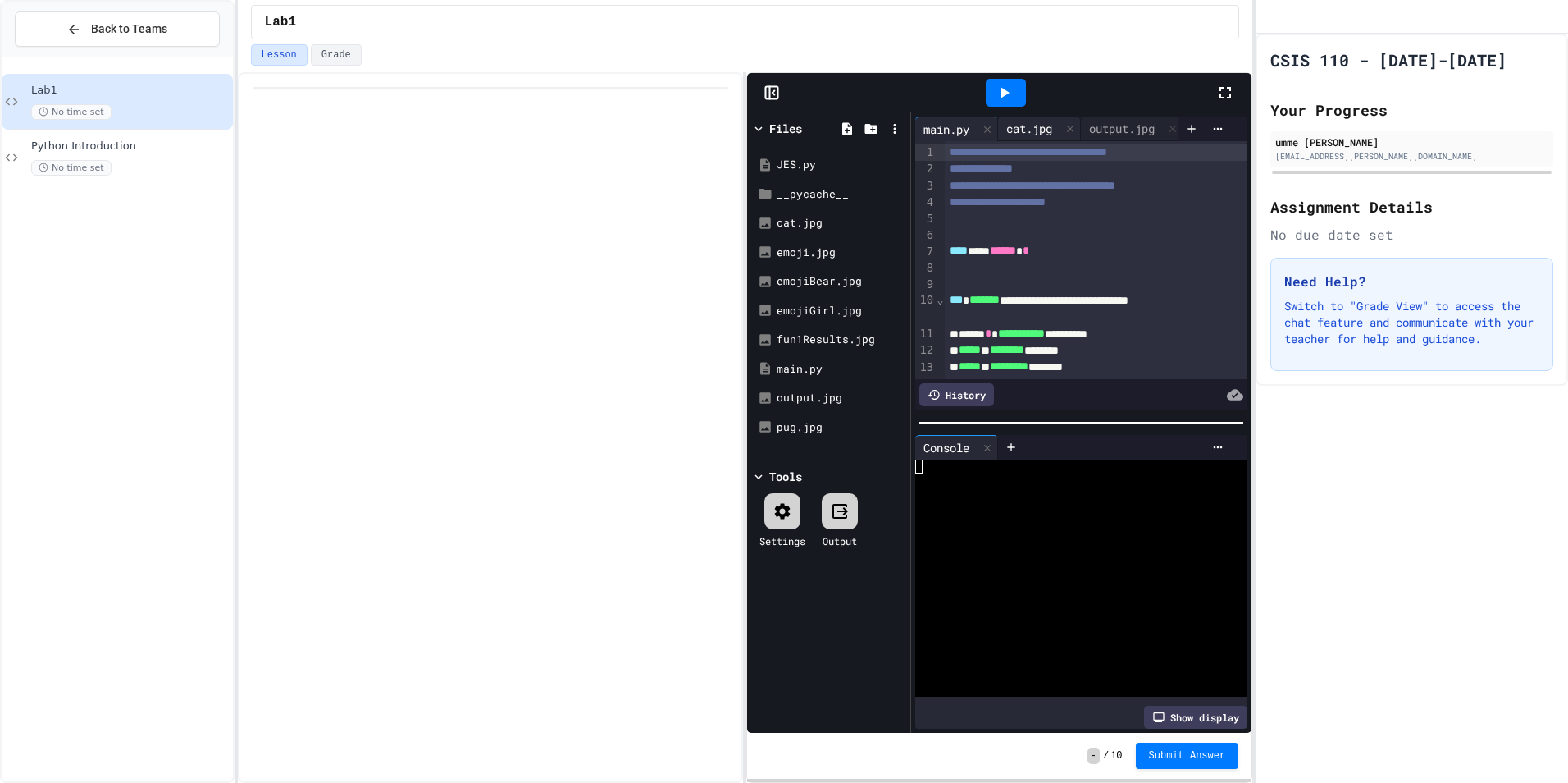
click at [1032, 120] on div "cat.jpg" at bounding box center [1029, 129] width 62 height 18
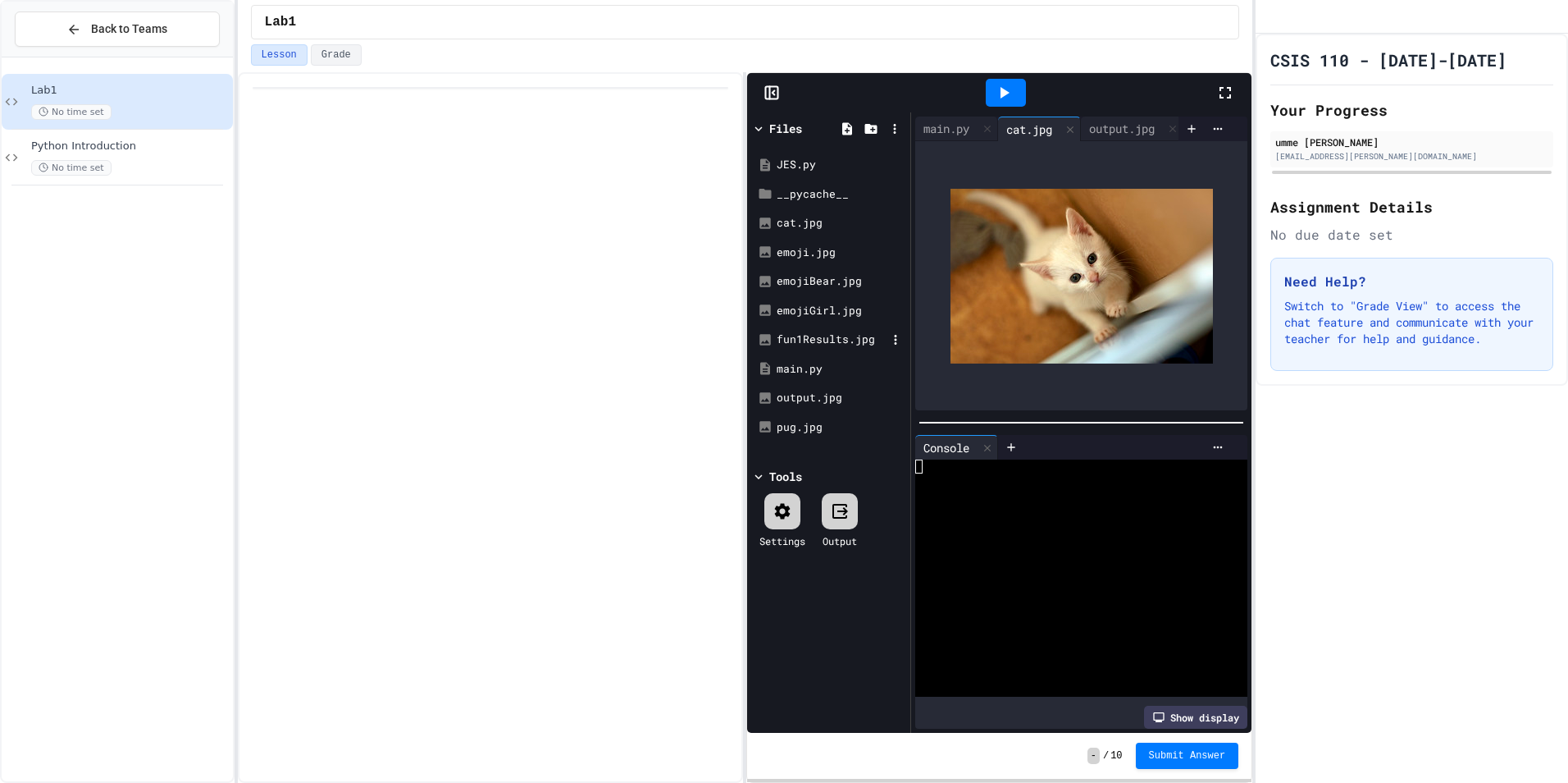
click at [796, 329] on div "fun1Results.jpg" at bounding box center [828, 339] width 155 height 29
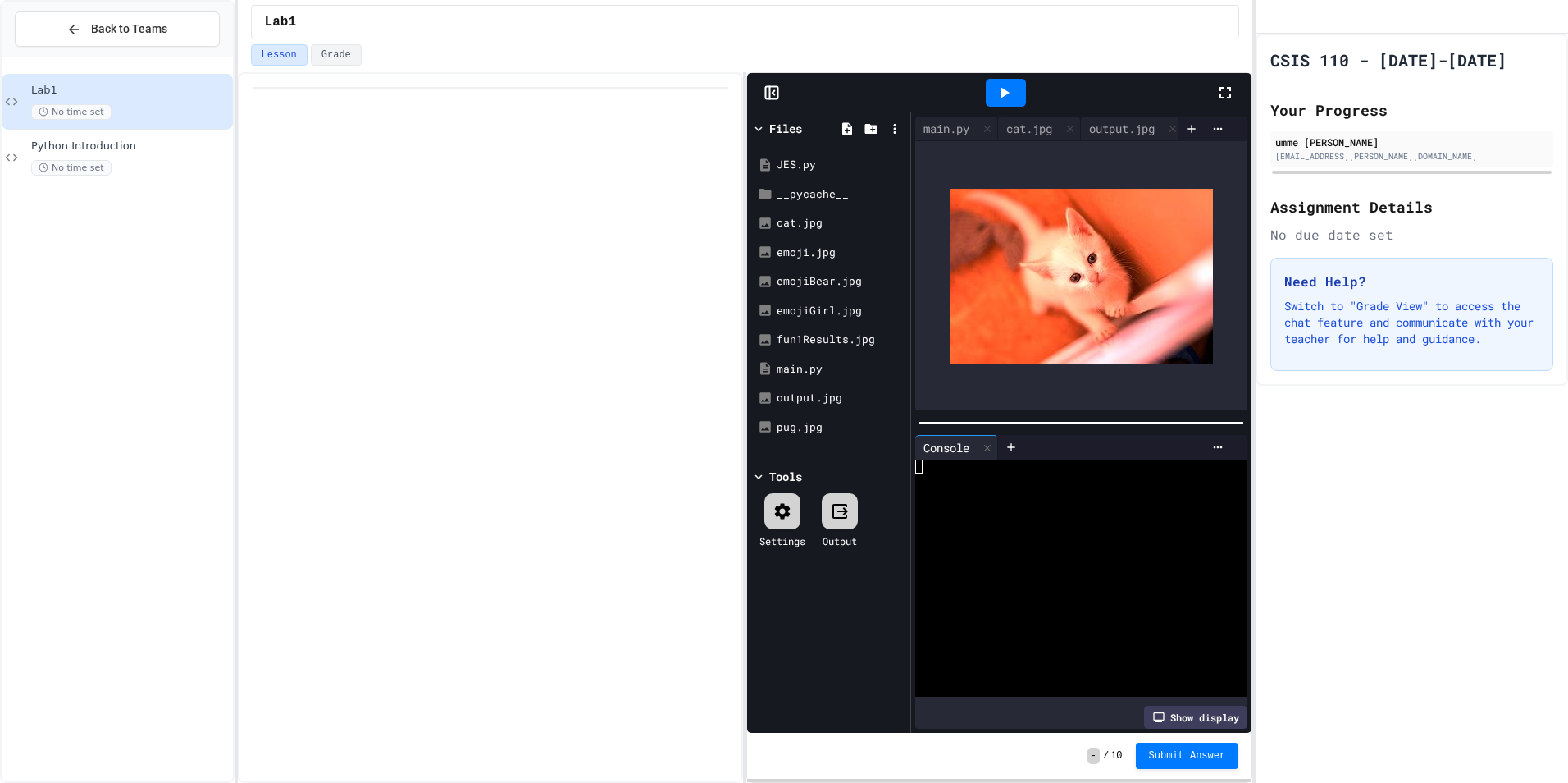
scroll to position [0, 33]
click at [1145, 123] on icon at bounding box center [1140, 129] width 12 height 12
